Goal: Task Accomplishment & Management: Manage account settings

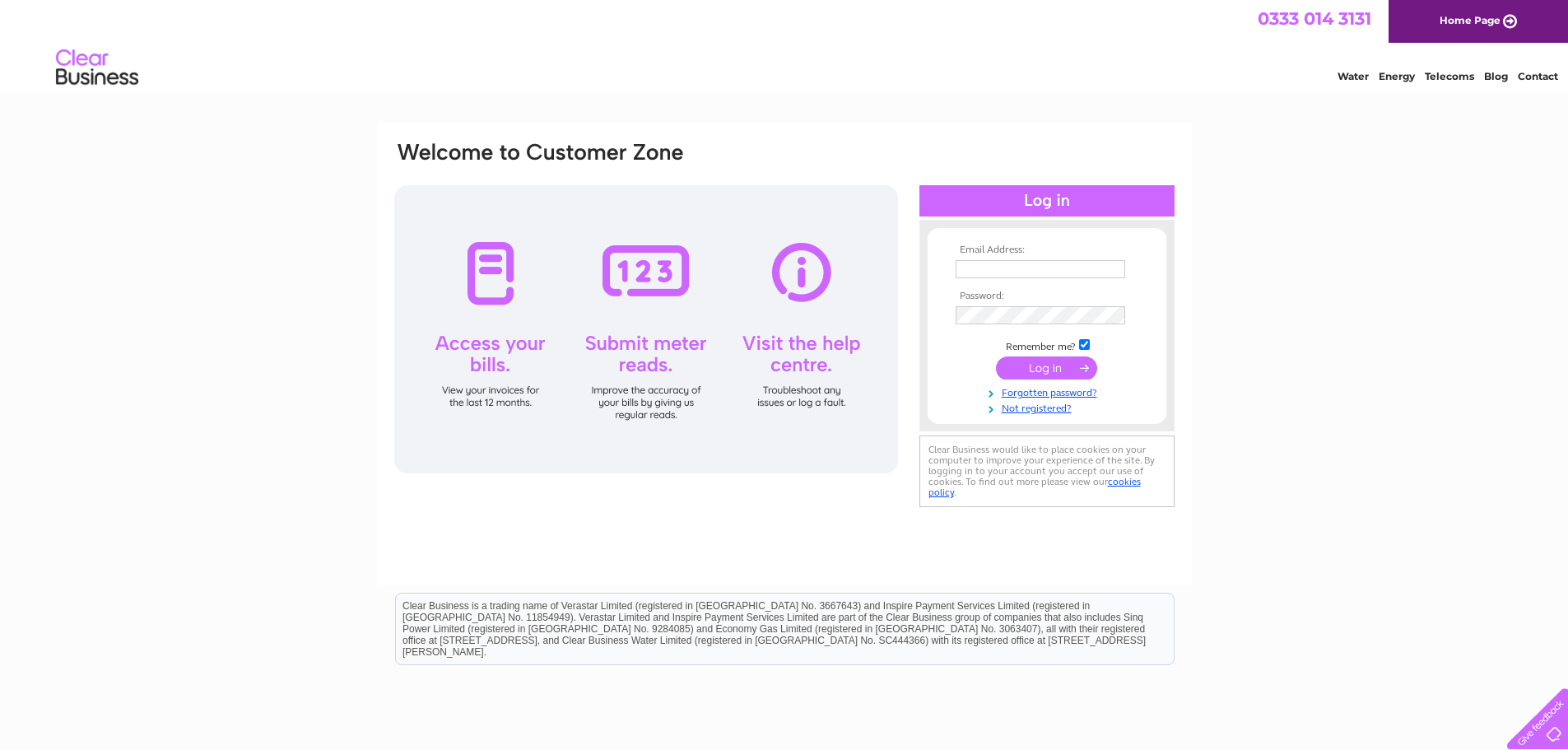
type input "knowe-ayrshires@hotmail.co.uk"
click at [1026, 367] on input "submit" at bounding box center [1046, 368] width 102 height 23
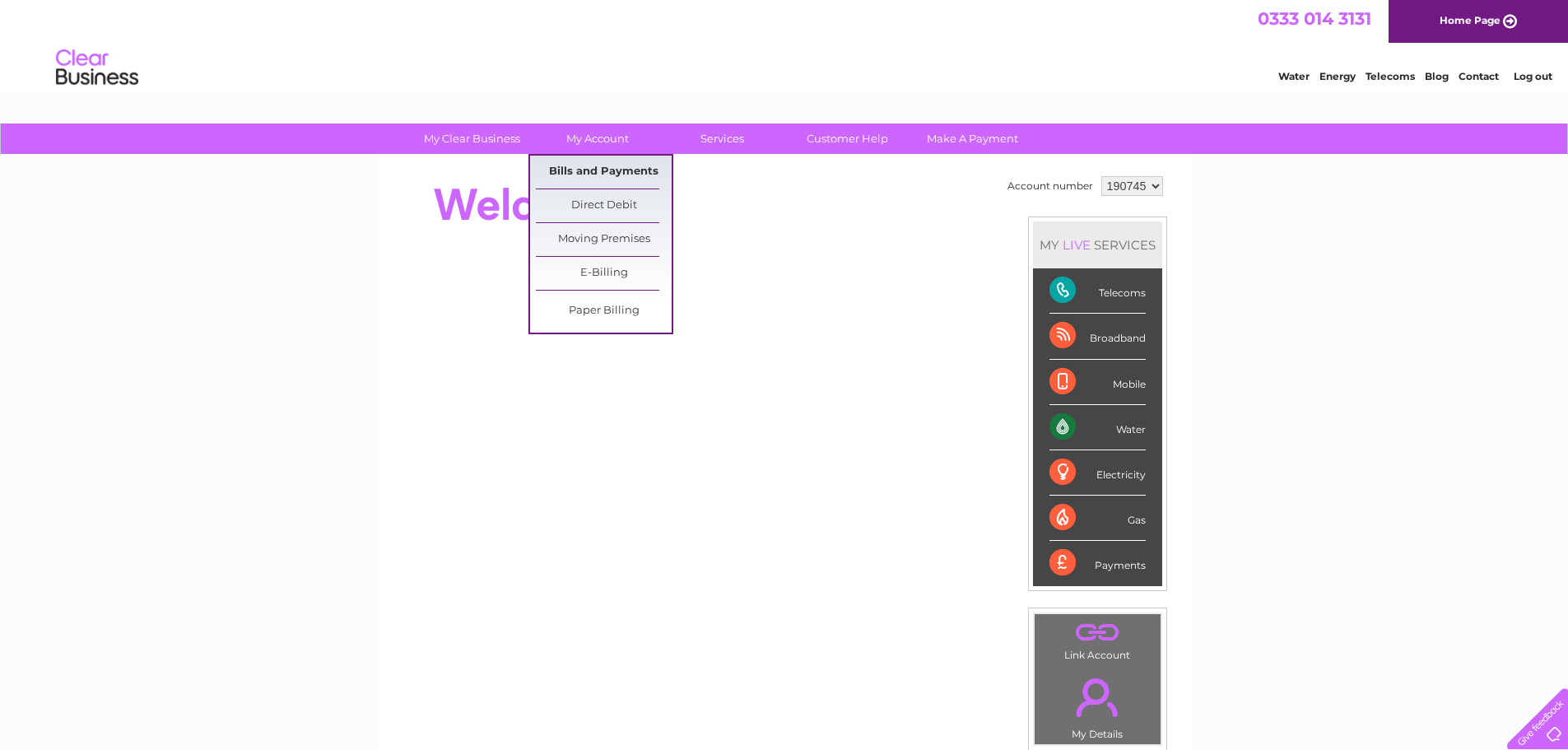
click at [573, 168] on link "Bills and Payments" at bounding box center [603, 172] width 136 height 33
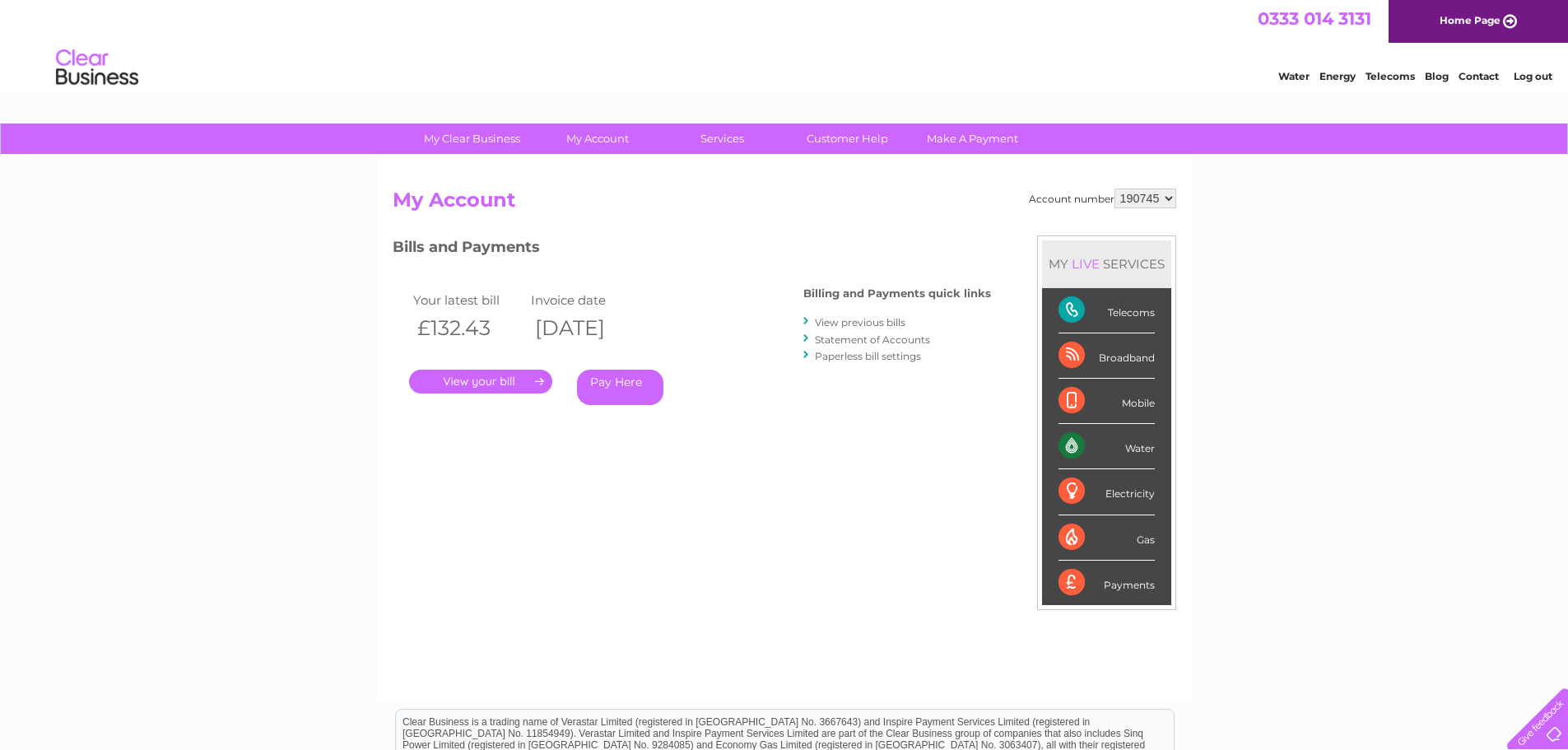
click at [473, 381] on link "." at bounding box center [480, 381] width 144 height 24
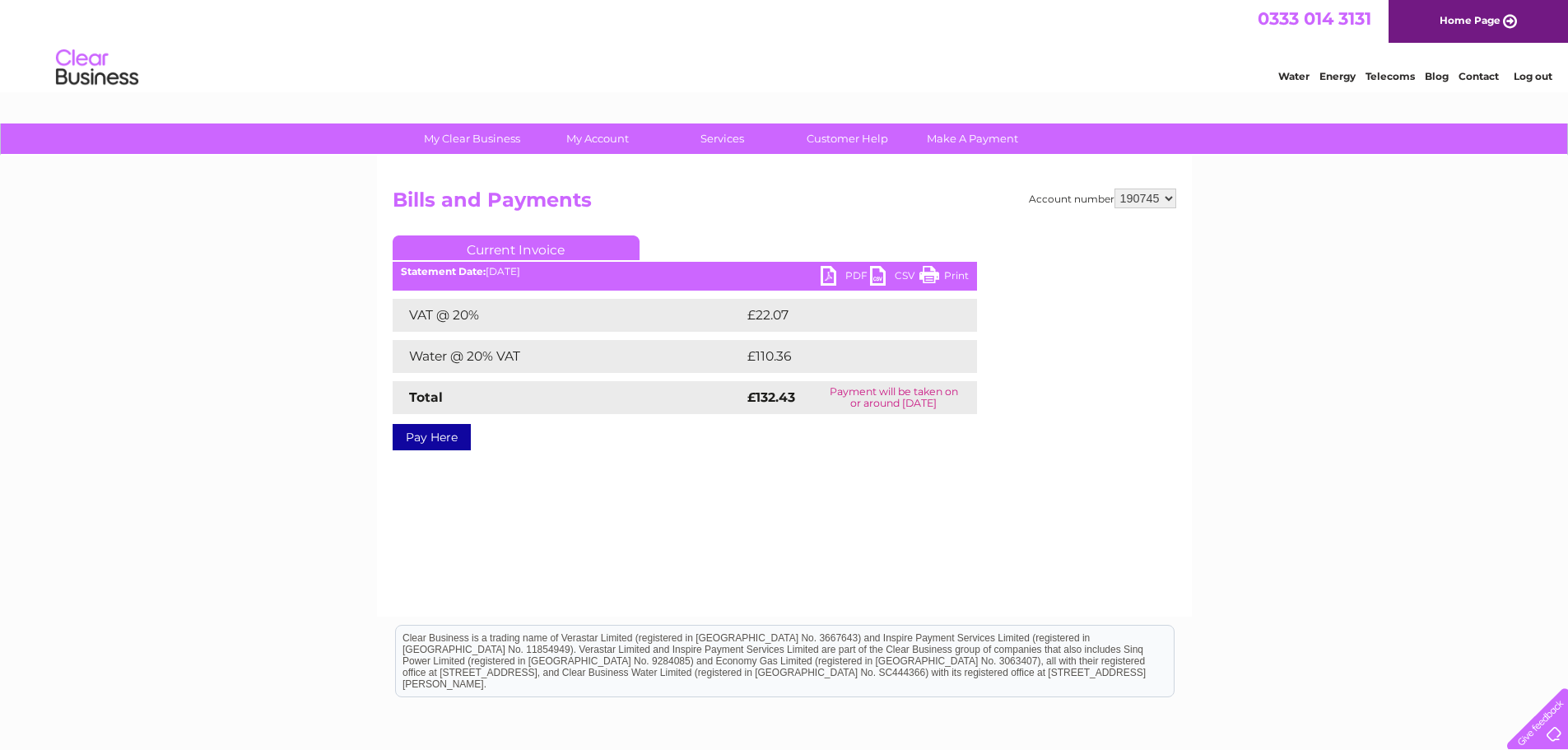
click at [831, 276] on link "PDF" at bounding box center [845, 277] width 49 height 24
click at [849, 277] on link "PDF" at bounding box center [845, 277] width 49 height 24
